Goal: Information Seeking & Learning: Learn about a topic

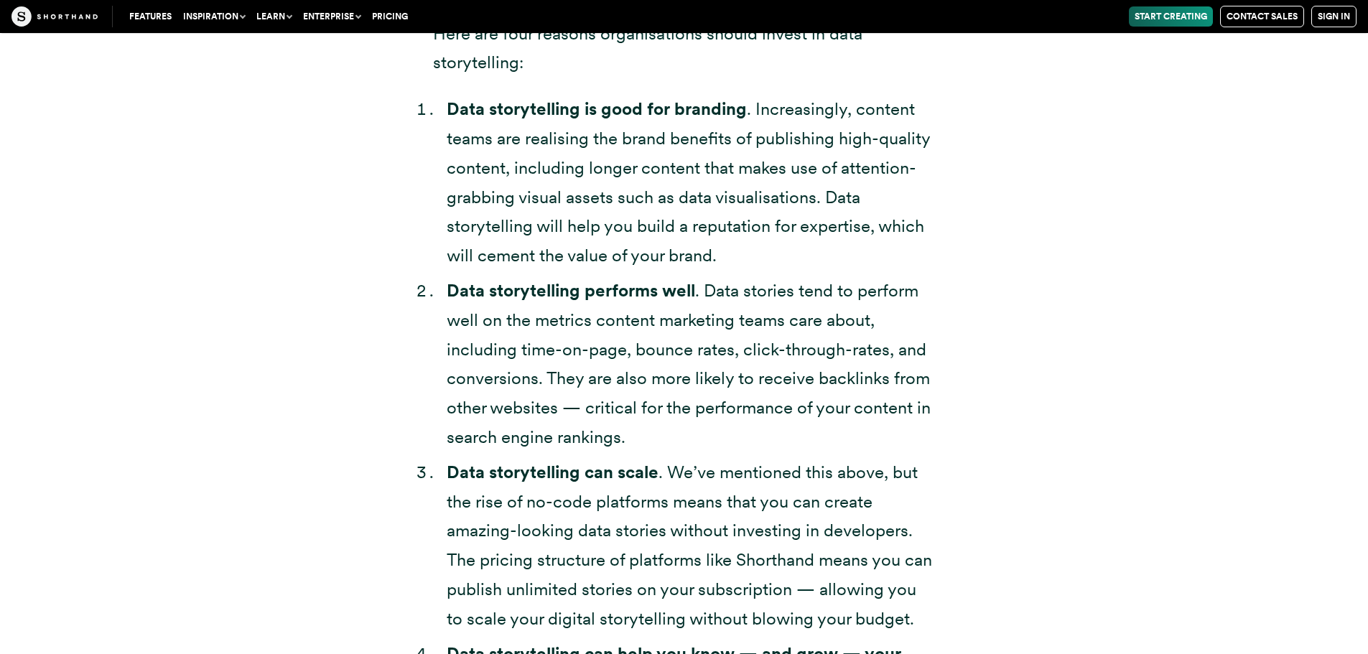
scroll to position [4236, 0]
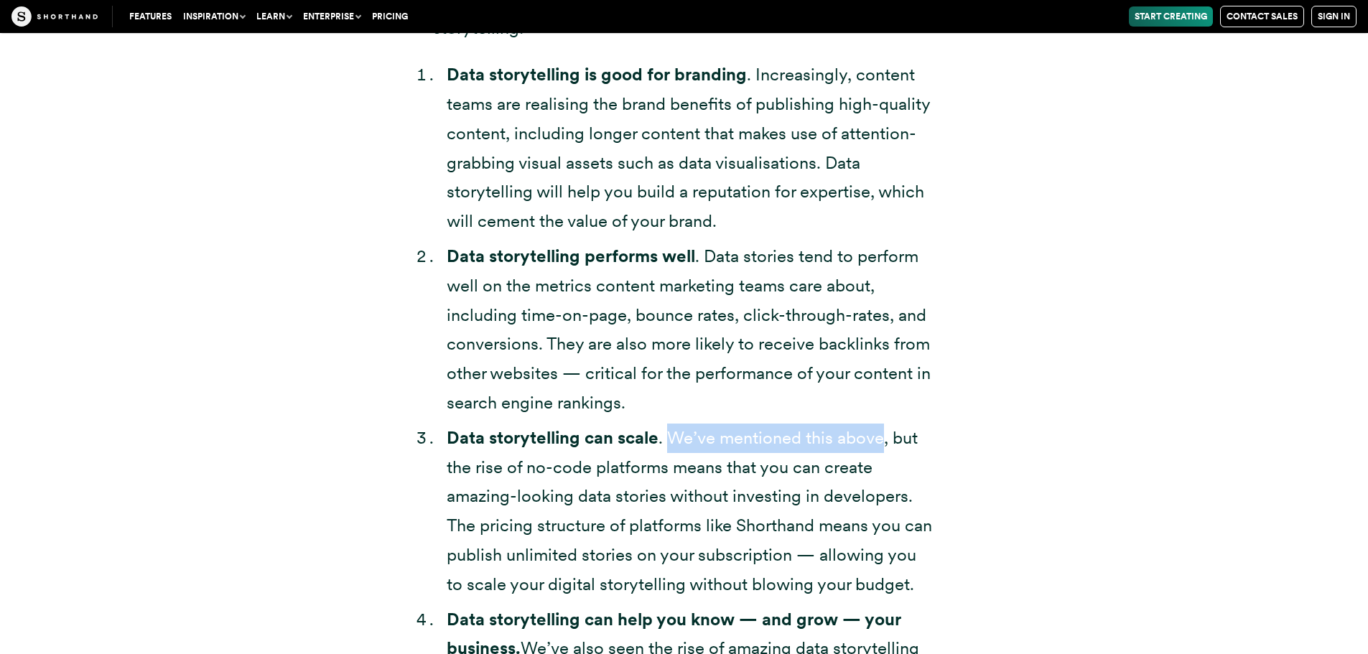
drag, startPoint x: 669, startPoint y: 408, endPoint x: 883, endPoint y: 410, distance: 214.0
click at [883, 424] on li "Data storytelling can scale . We’ve mentioned this above, but the rise of no-co…" at bounding box center [691, 512] width 489 height 176
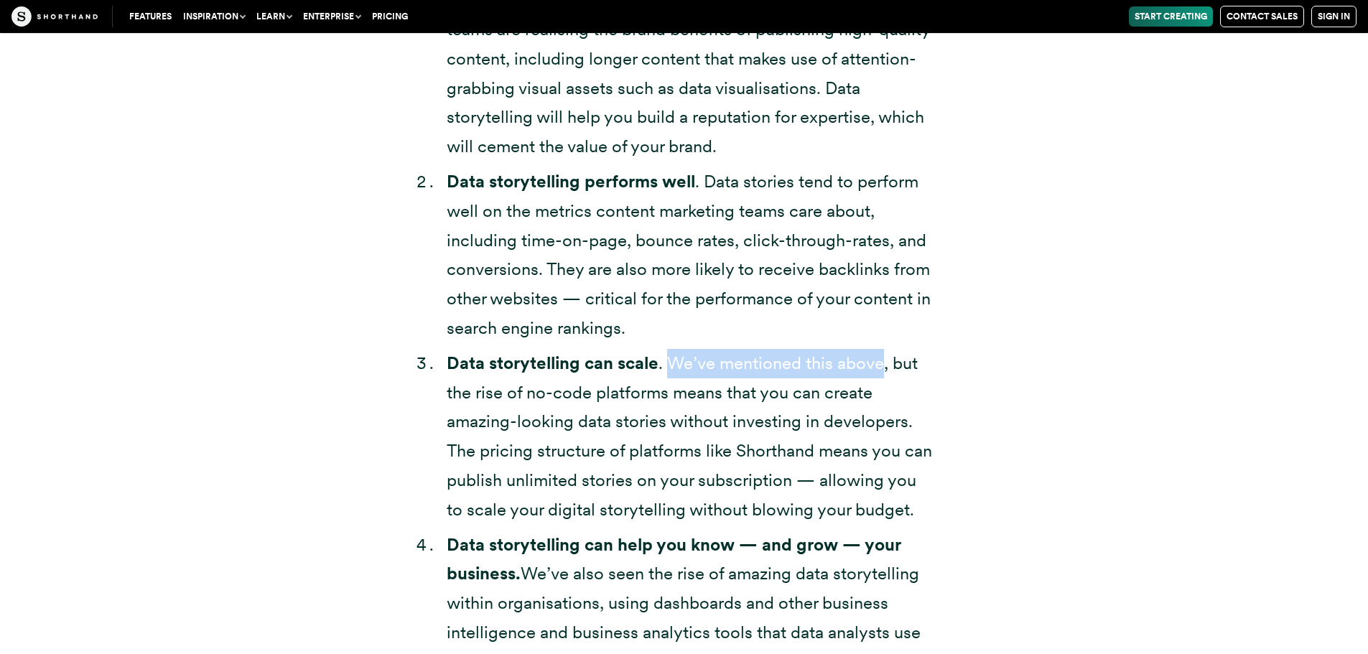
scroll to position [4380, 0]
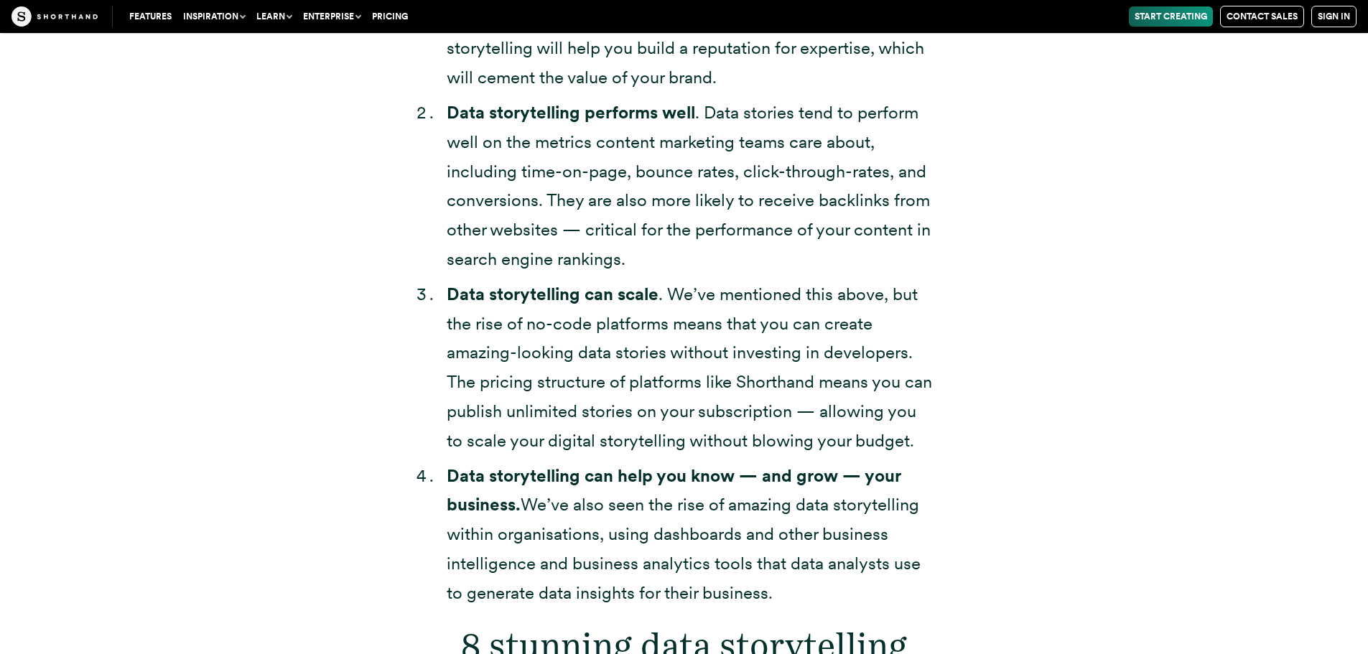
click at [702, 343] on li "Data storytelling can scale . We’ve mentioned this above, but the rise of no-co…" at bounding box center [691, 368] width 489 height 176
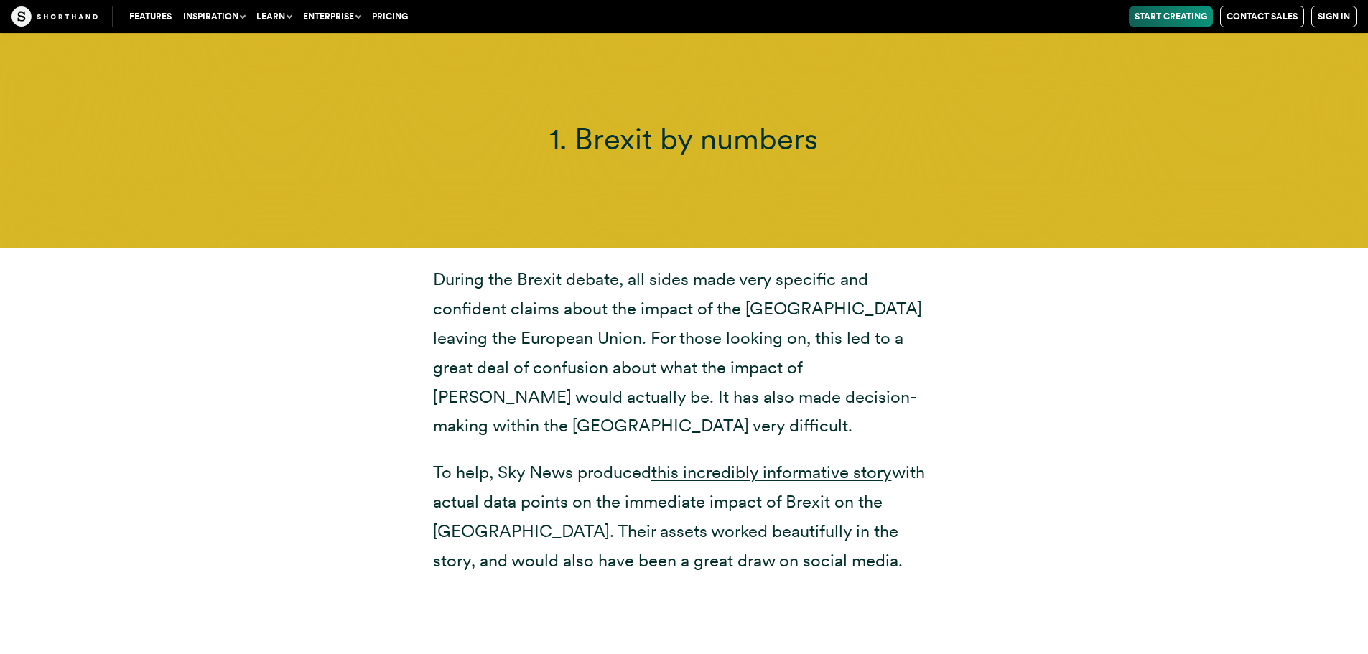
scroll to position [5098, 0]
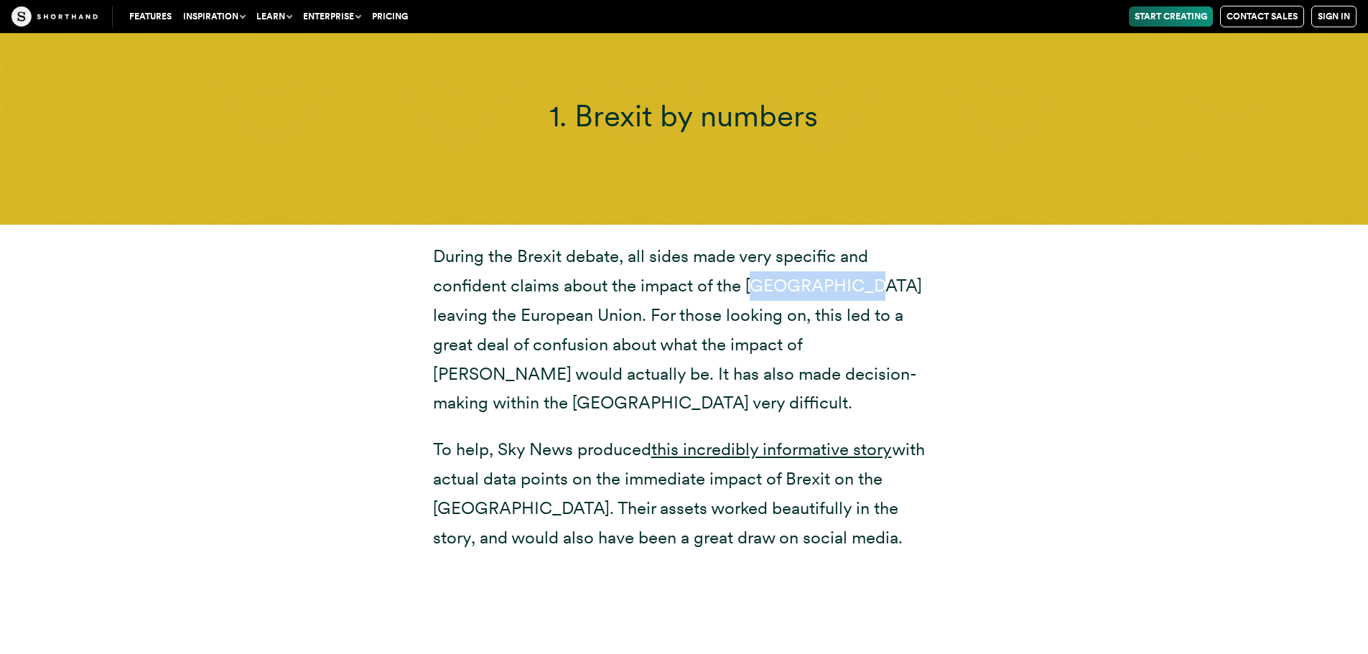
drag, startPoint x: 758, startPoint y: 261, endPoint x: 854, endPoint y: 259, distance: 95.5
click at [854, 259] on p "During the Brexit debate, all sides made very specific and confident claims abo…" at bounding box center [684, 330] width 503 height 176
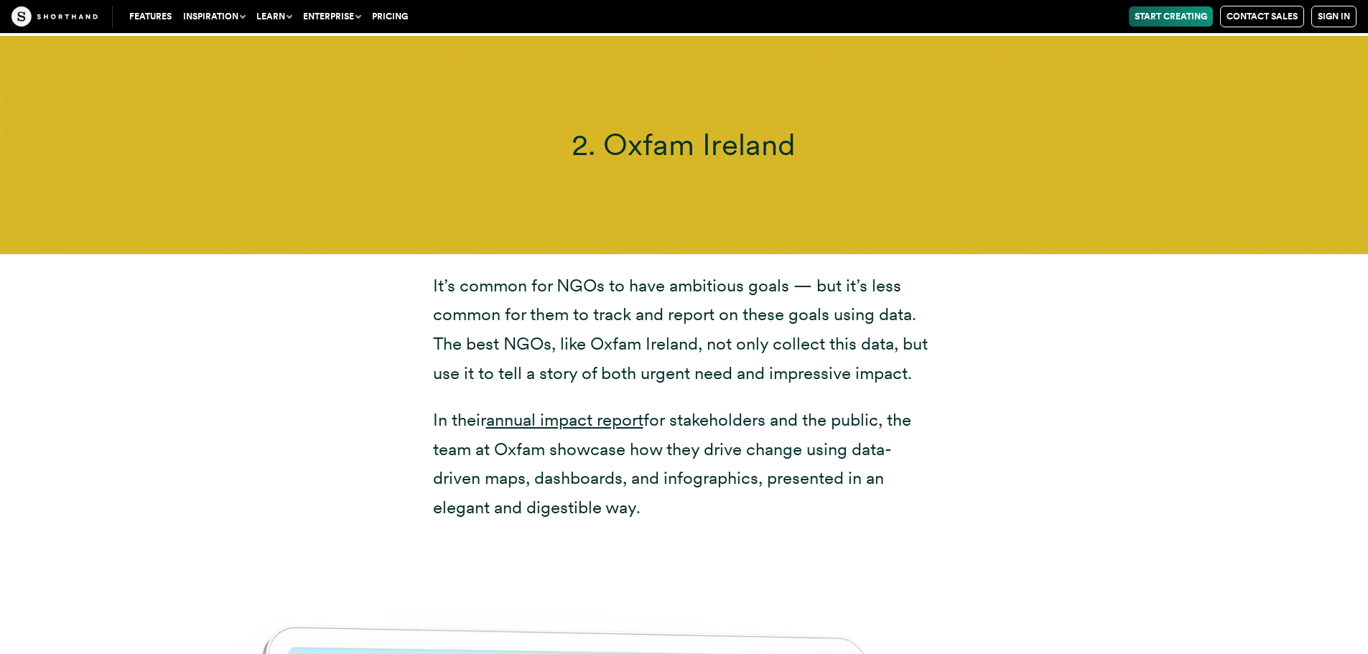
scroll to position [6996, 0]
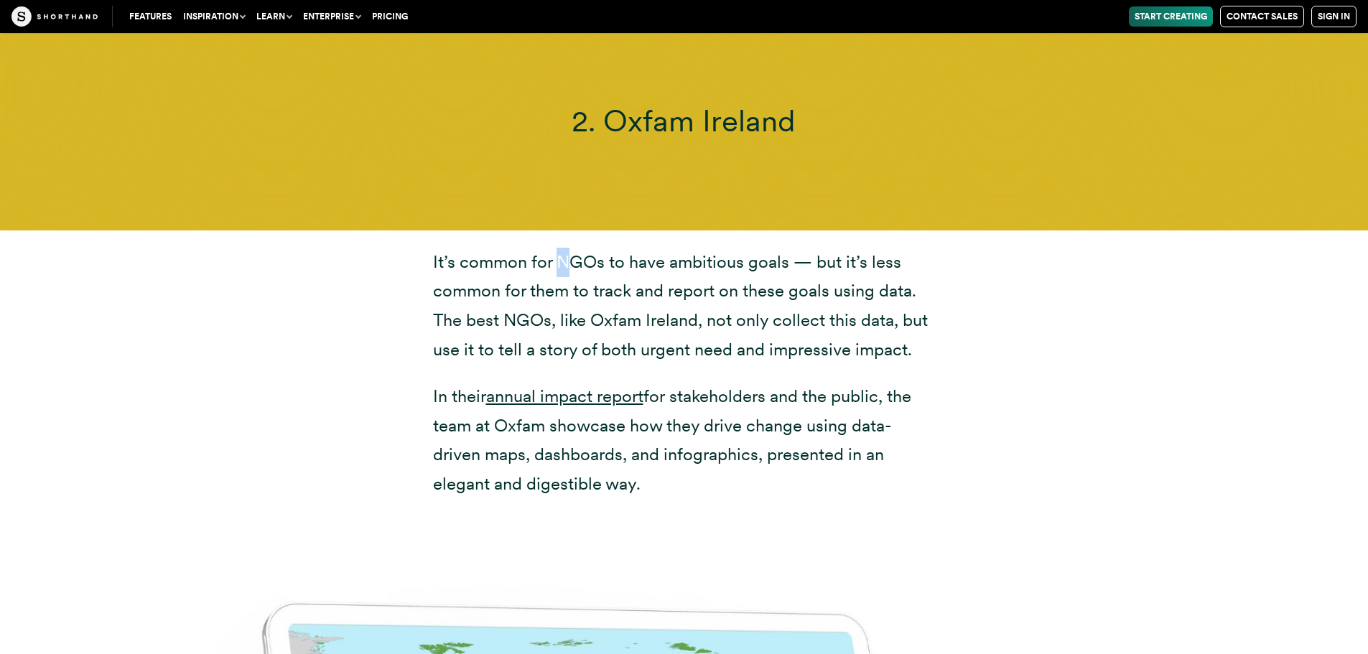
drag, startPoint x: 556, startPoint y: 205, endPoint x: 566, endPoint y: 202, distance: 9.6
click at [566, 248] on p "It’s common for NGOs to have ambitious goals — but it’s less common for them to…" at bounding box center [684, 306] width 503 height 117
click at [590, 248] on p "It’s common for NGOs to have ambitious goals — but it’s less common for them to…" at bounding box center [684, 306] width 503 height 117
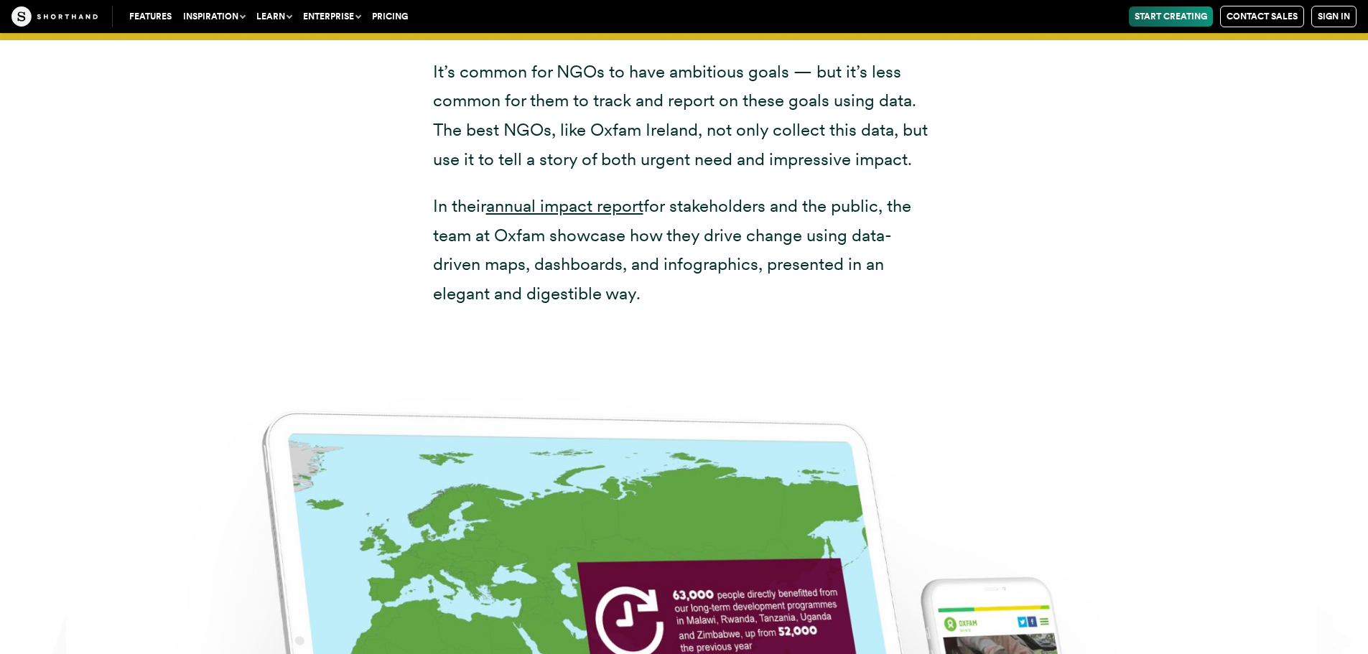
scroll to position [7211, 0]
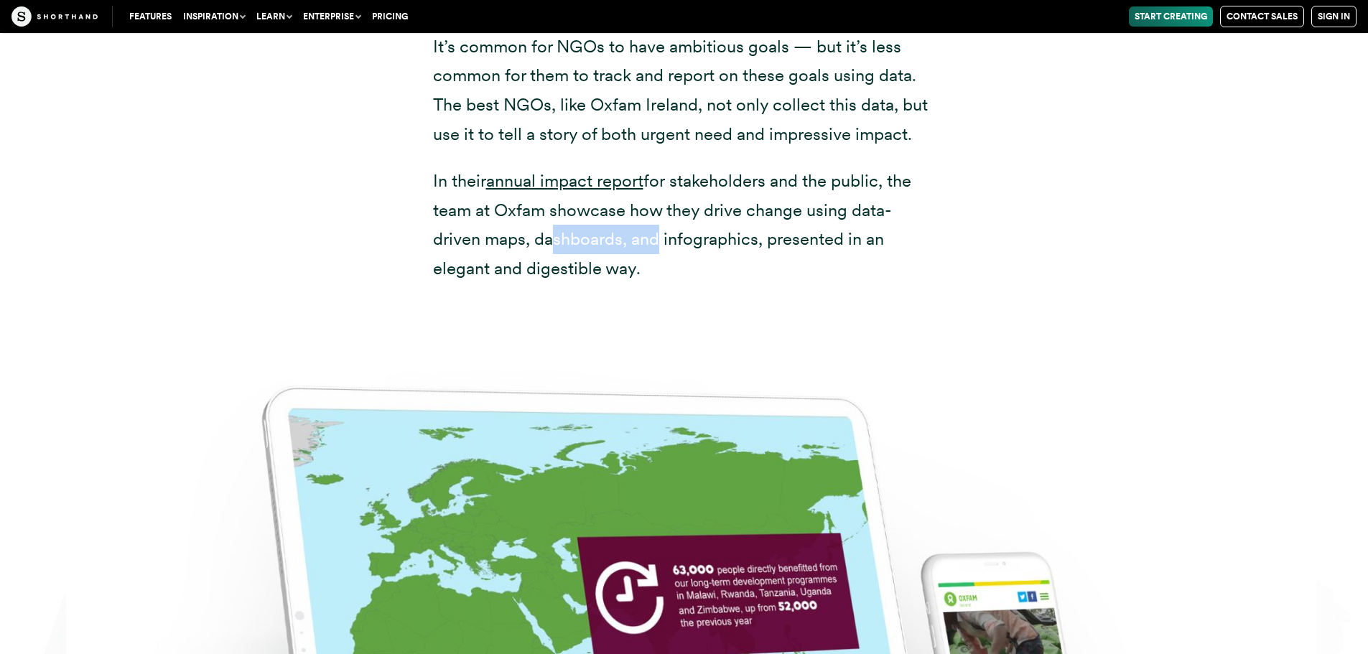
drag, startPoint x: 541, startPoint y: 183, endPoint x: 661, endPoint y: 182, distance: 120.6
click at [653, 182] on p "In their annual impact report for stakeholders and the public, the team at Oxfa…" at bounding box center [684, 225] width 503 height 117
drag, startPoint x: 695, startPoint y: 185, endPoint x: 747, endPoint y: 185, distance: 51.7
click at [738, 185] on p "In their annual impact report for stakeholders and the public, the team at Oxfa…" at bounding box center [684, 225] width 503 height 117
drag, startPoint x: 797, startPoint y: 185, endPoint x: 829, endPoint y: 189, distance: 32.6
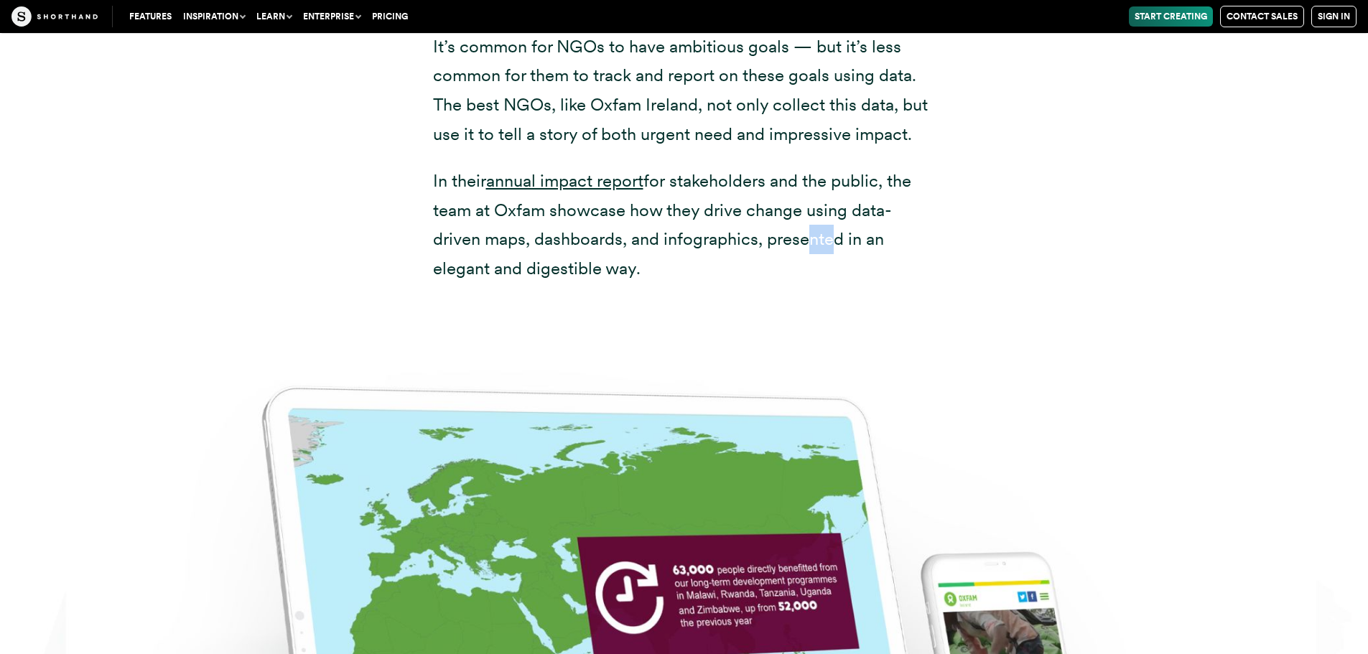
click at [829, 189] on p "In their annual impact report for stakeholders and the public, the team at Oxfa…" at bounding box center [684, 225] width 503 height 117
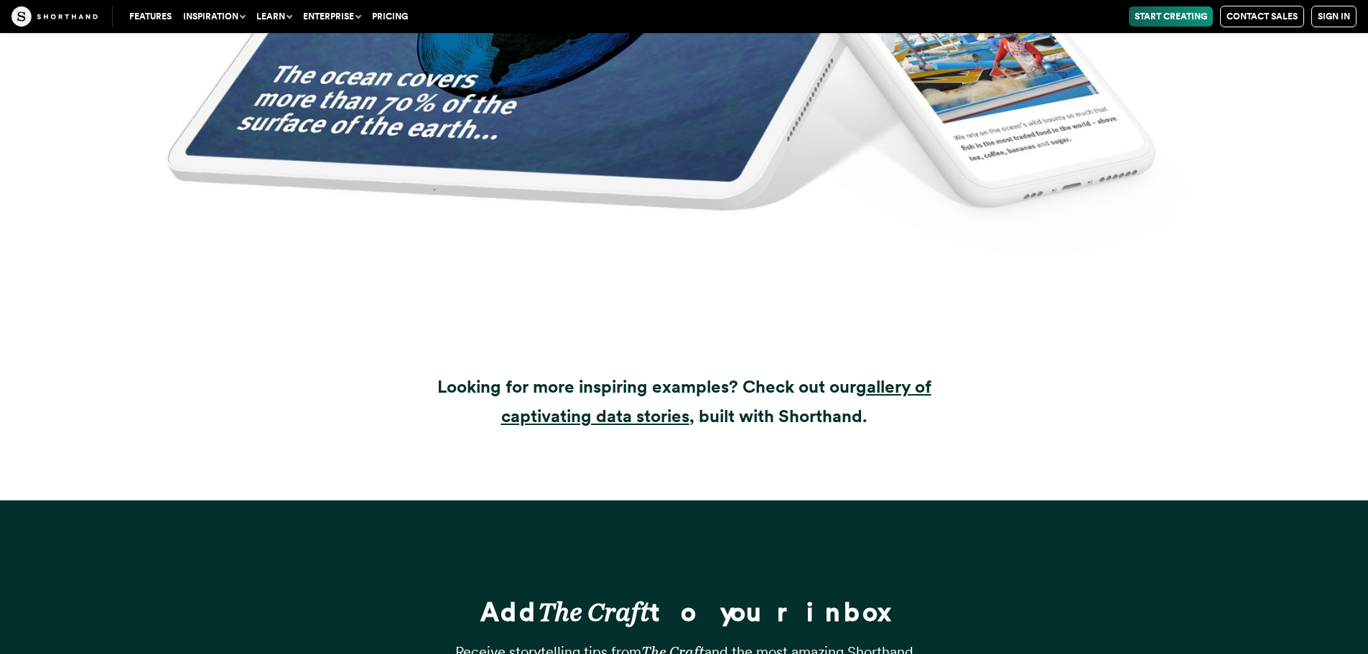
scroll to position [19085, 0]
